Goal: Information Seeking & Learning: Learn about a topic

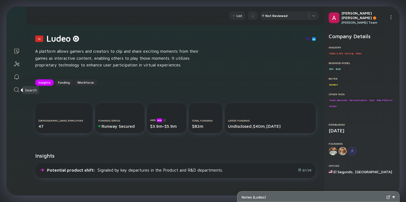
click at [18, 90] on icon "Search" at bounding box center [16, 89] width 5 height 5
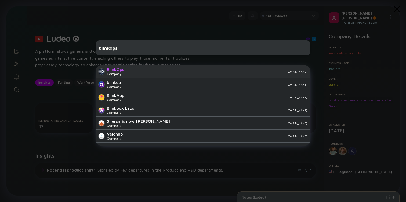
type input "blinkops"
click at [122, 71] on div "BlinkOps" at bounding box center [115, 69] width 17 height 5
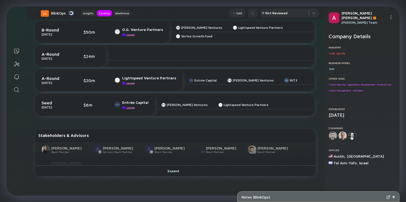
scroll to position [228, 0]
click at [177, 172] on div "Expand" at bounding box center [175, 170] width 22 height 8
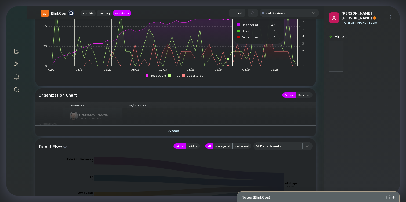
scroll to position [615, 0]
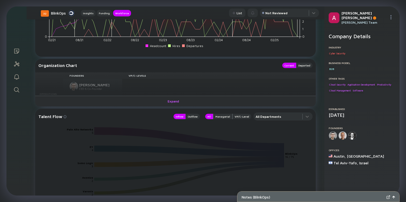
click at [172, 103] on div "Expand" at bounding box center [175, 101] width 22 height 8
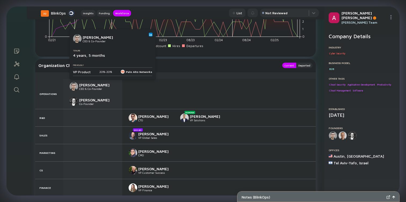
click at [149, 34] on img at bounding box center [150, 34] width 3 height 3
